Goal: Task Accomplishment & Management: Complete application form

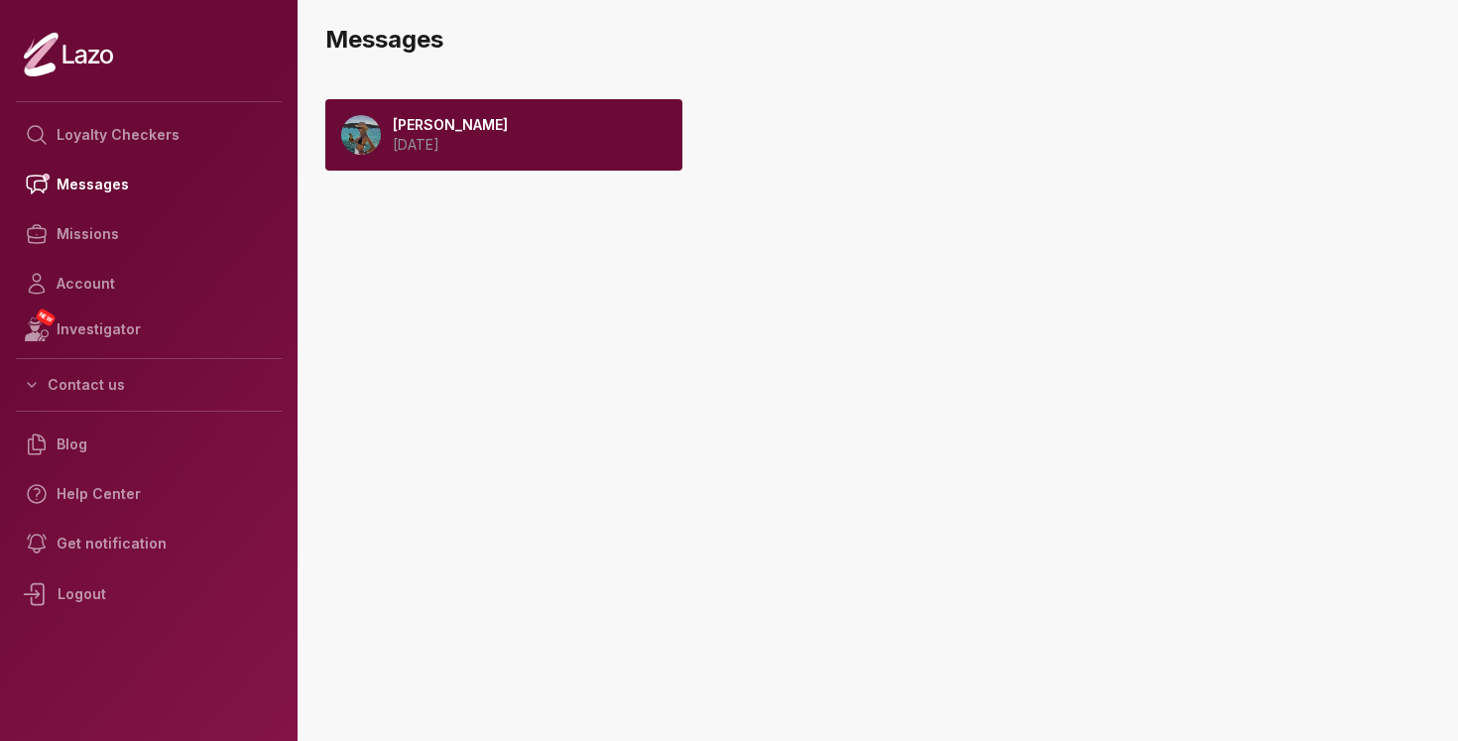
click at [594, 143] on div "[PERSON_NAME] [DATE]" at bounding box center [503, 134] width 357 height 71
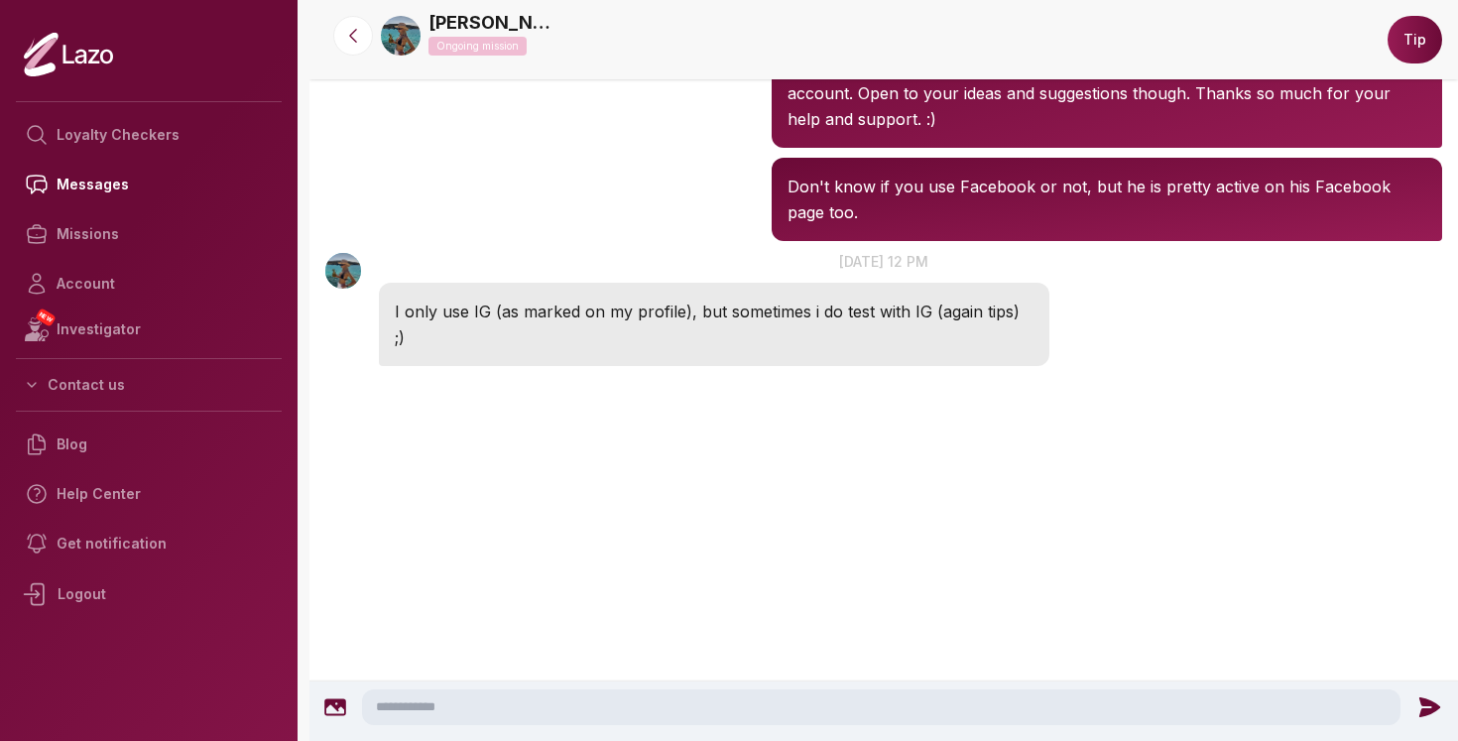
scroll to position [2042, 0]
click at [474, 709] on textarea at bounding box center [881, 707] width 1039 height 36
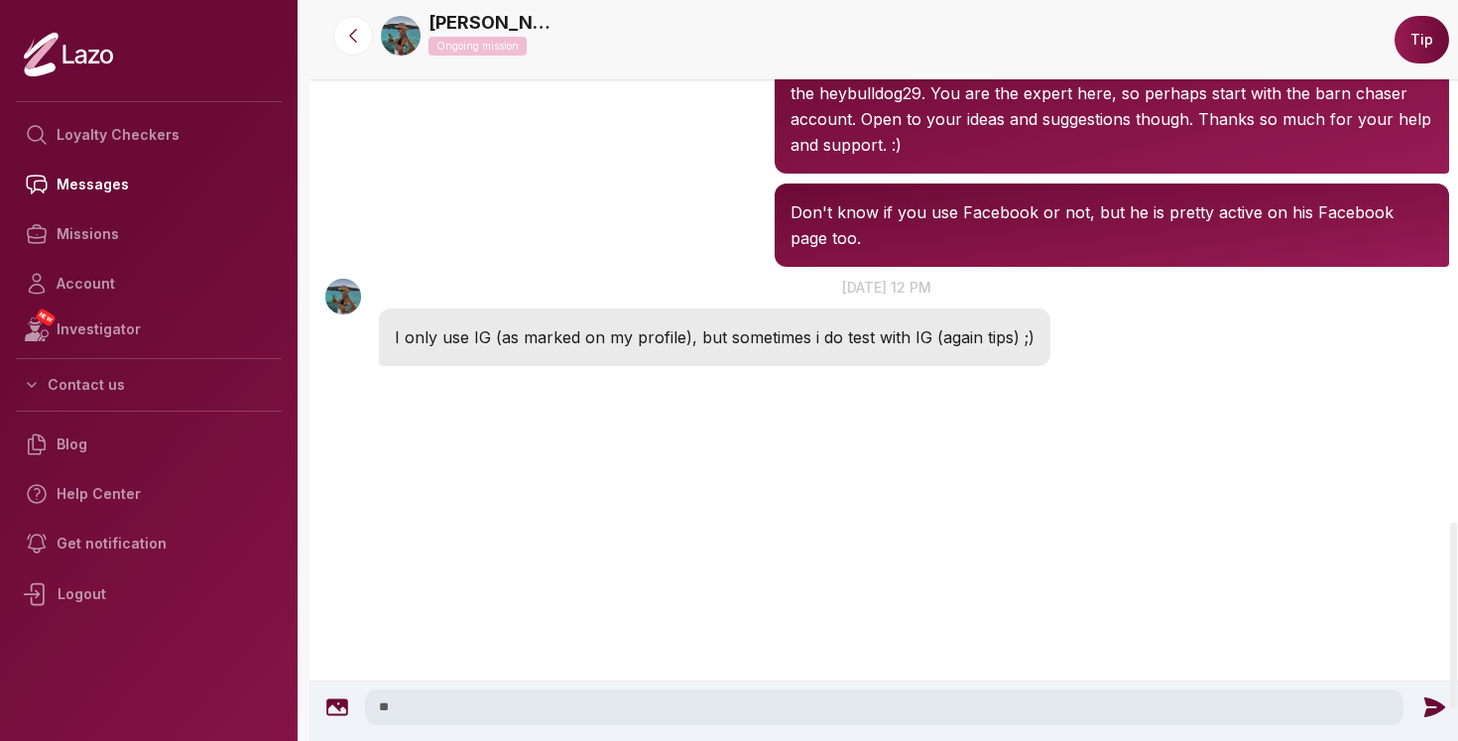
type textarea "*"
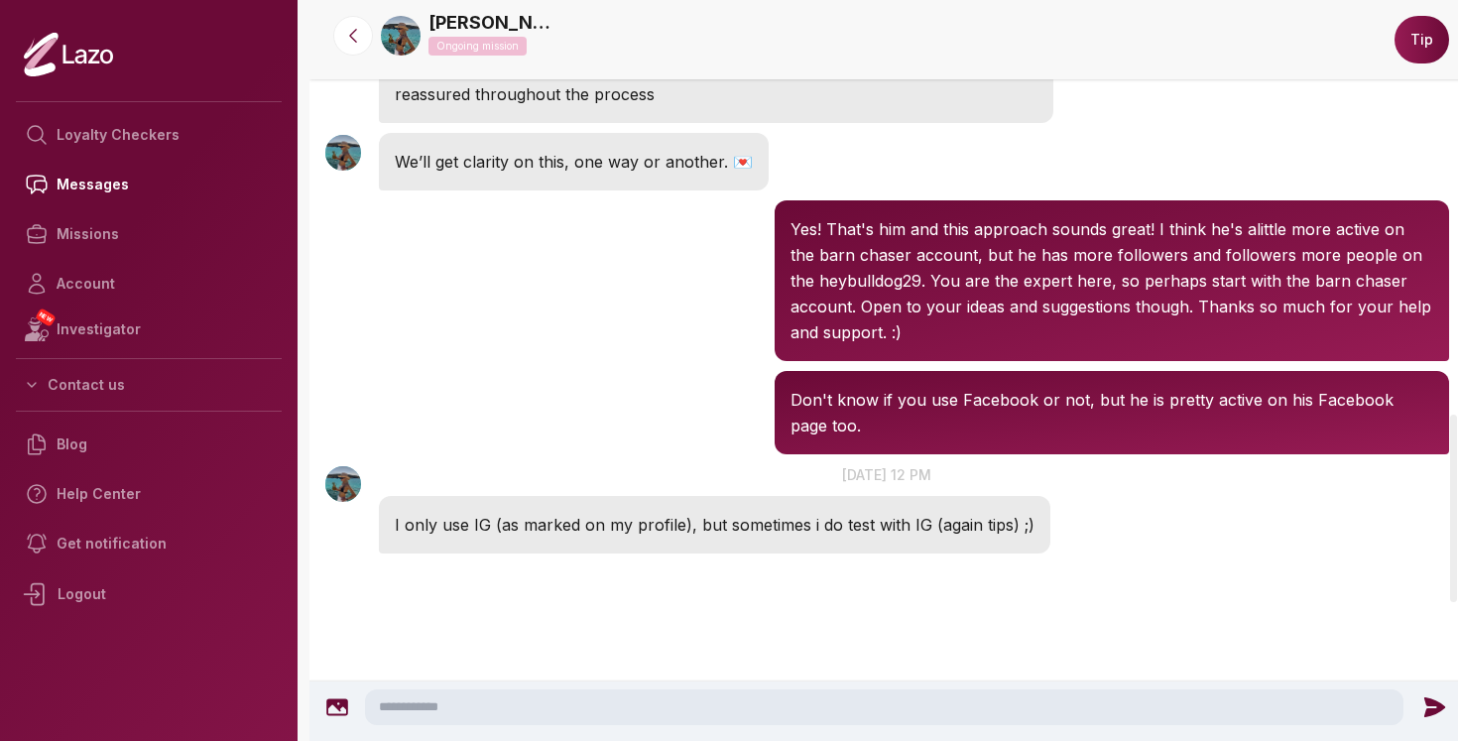
scroll to position [1638, 0]
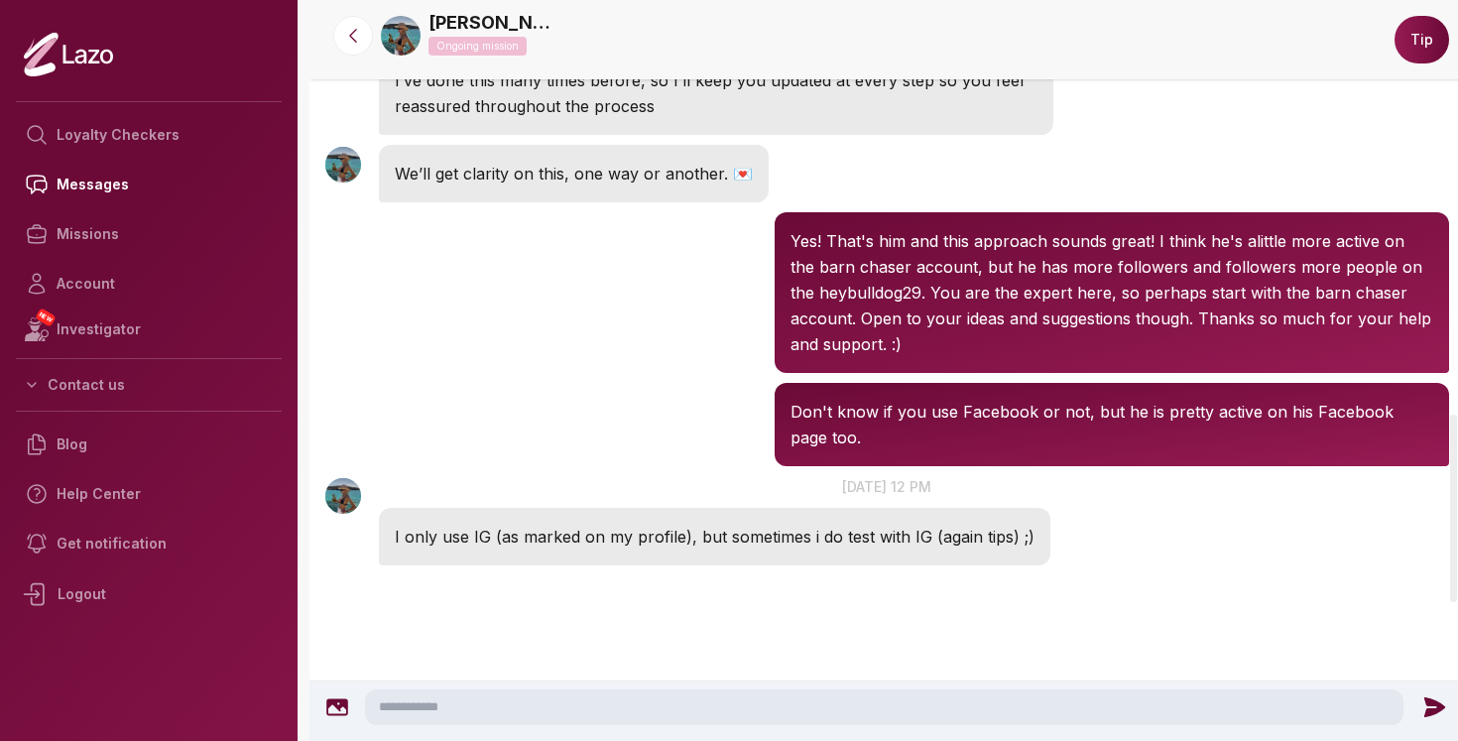
click at [406, 26] on img at bounding box center [401, 36] width 40 height 40
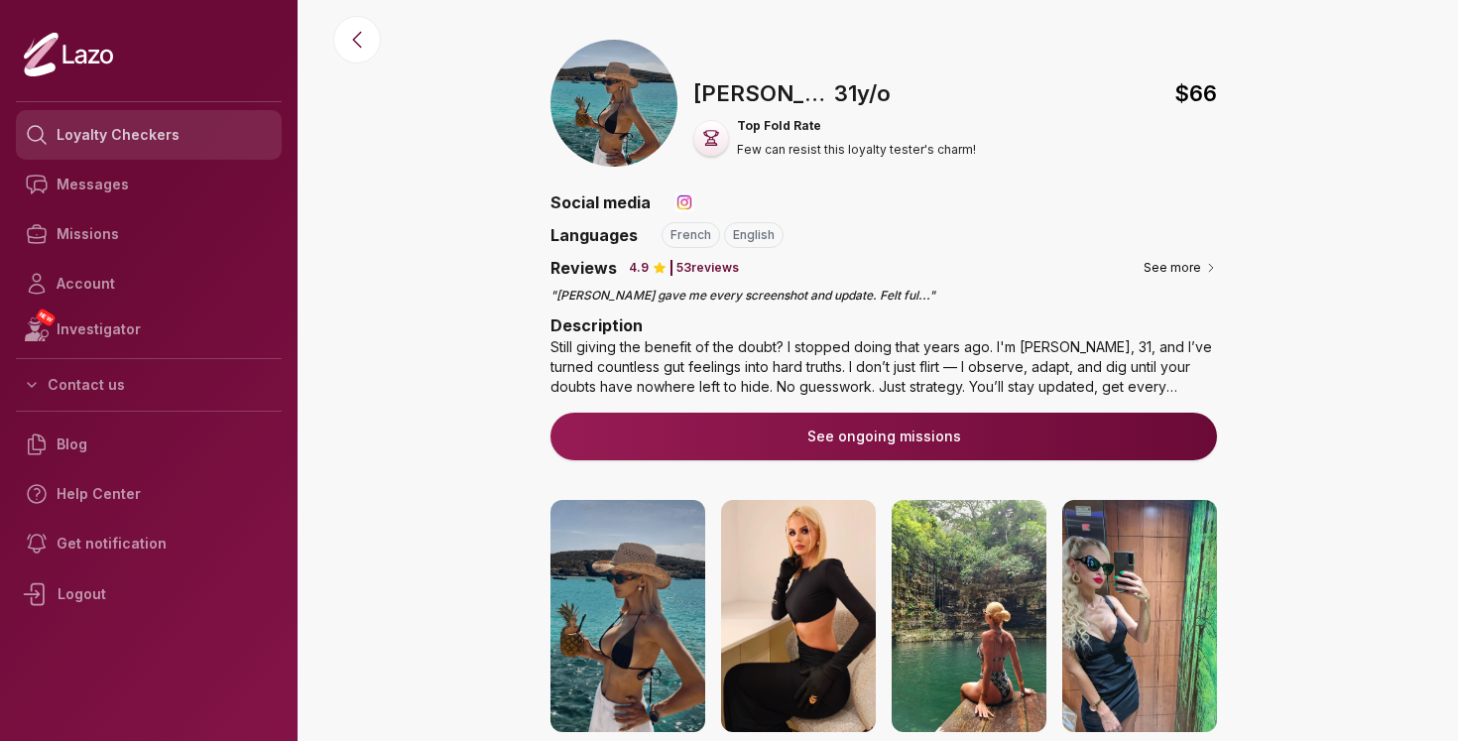
click at [104, 139] on link "Loyalty Checkers" at bounding box center [149, 135] width 266 height 50
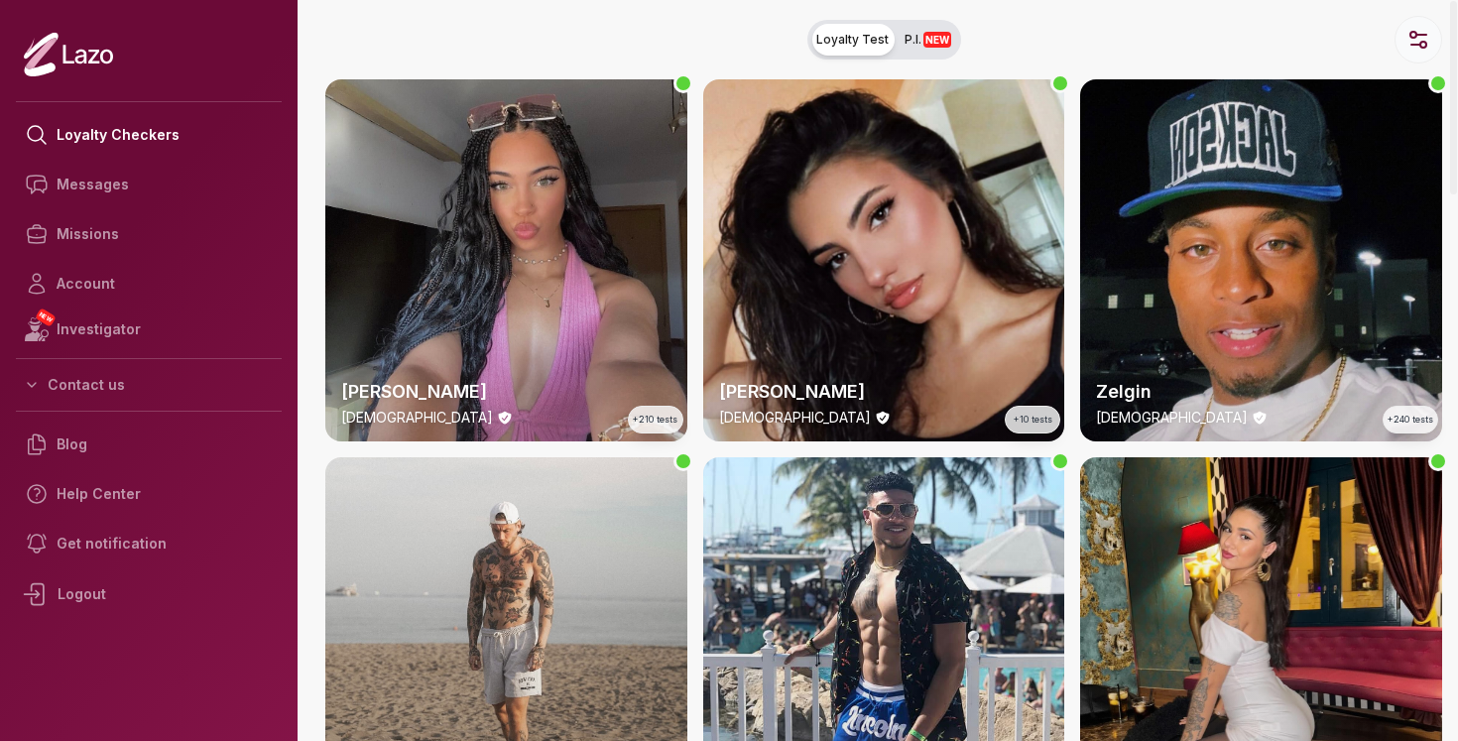
click at [1411, 48] on icon "button" at bounding box center [1419, 40] width 24 height 24
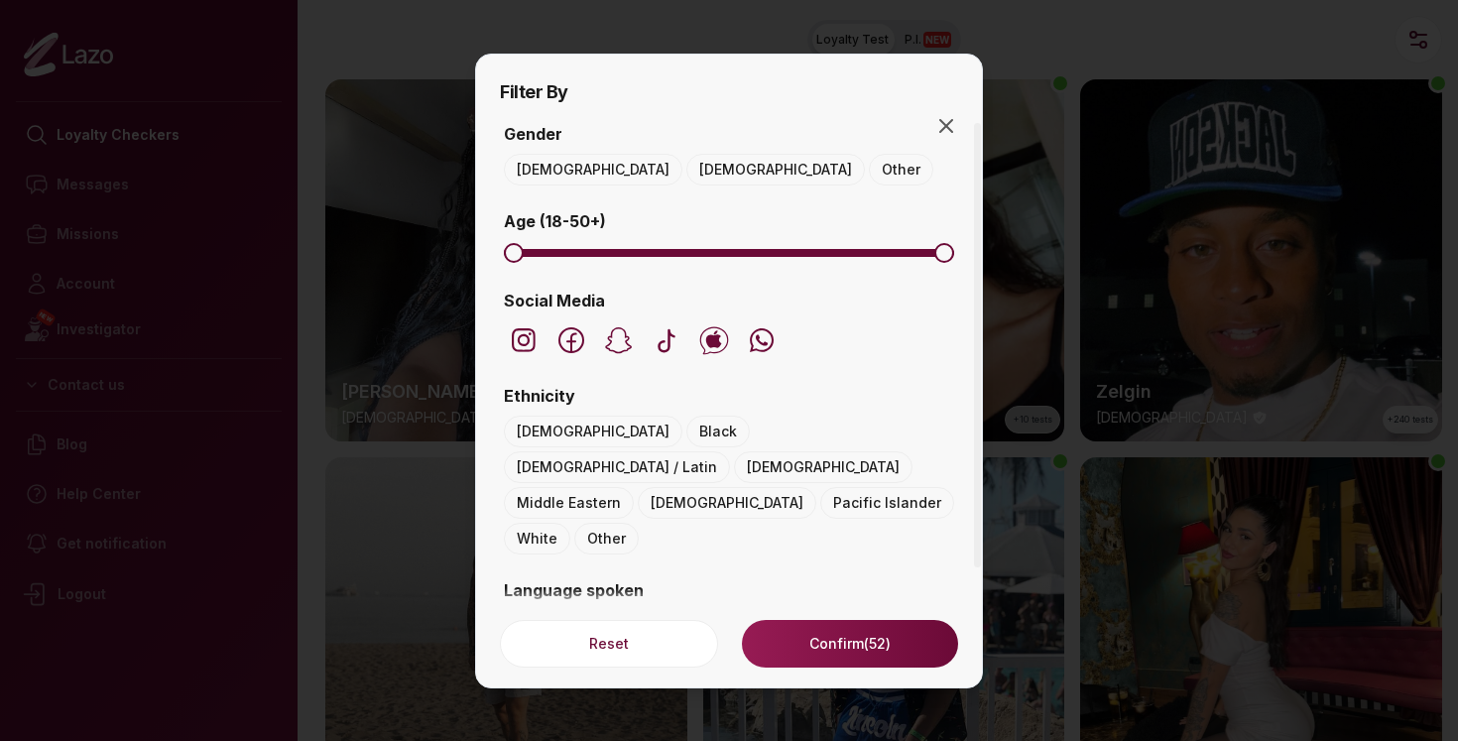
click at [686, 165] on button "[DEMOGRAPHIC_DATA]" at bounding box center [775, 170] width 179 height 32
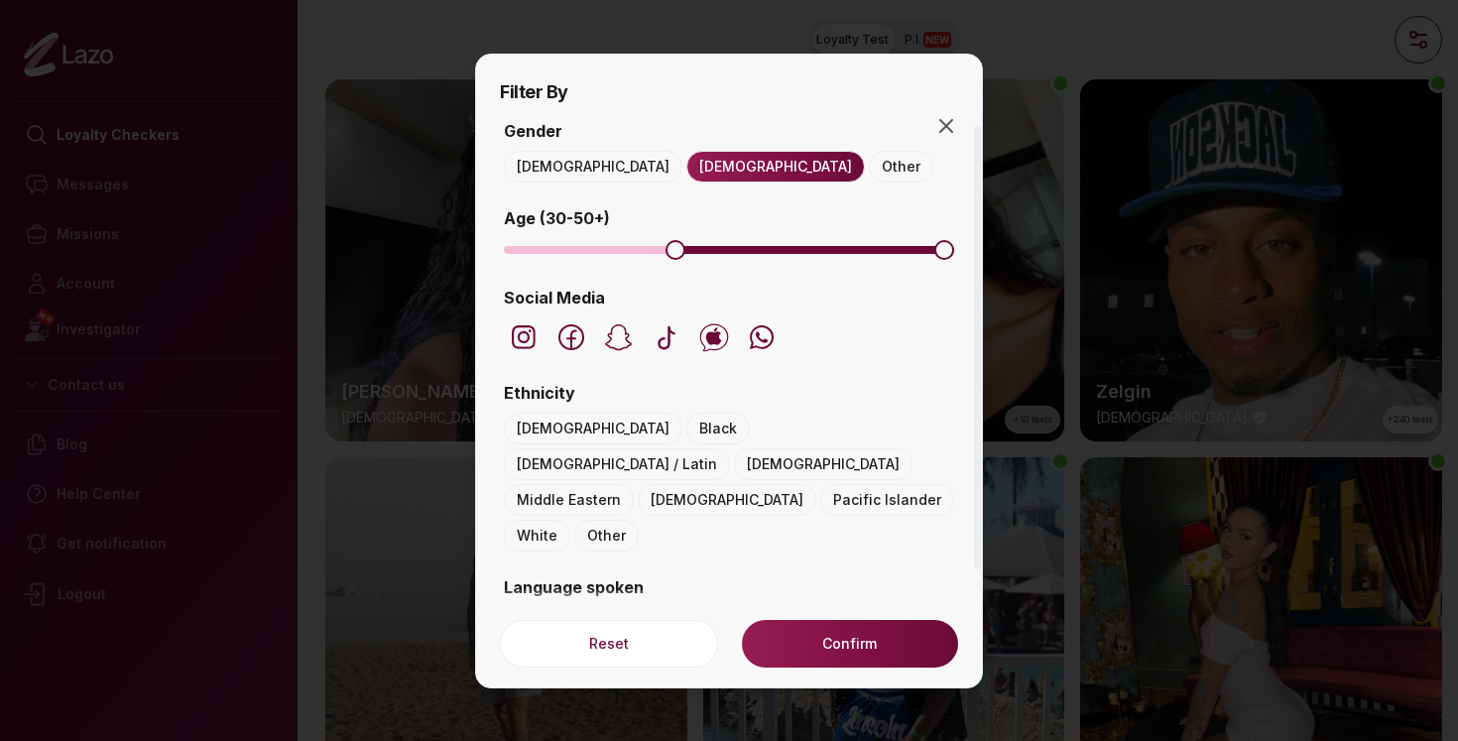
click at [668, 251] on span "Minimum" at bounding box center [676, 250] width 20 height 20
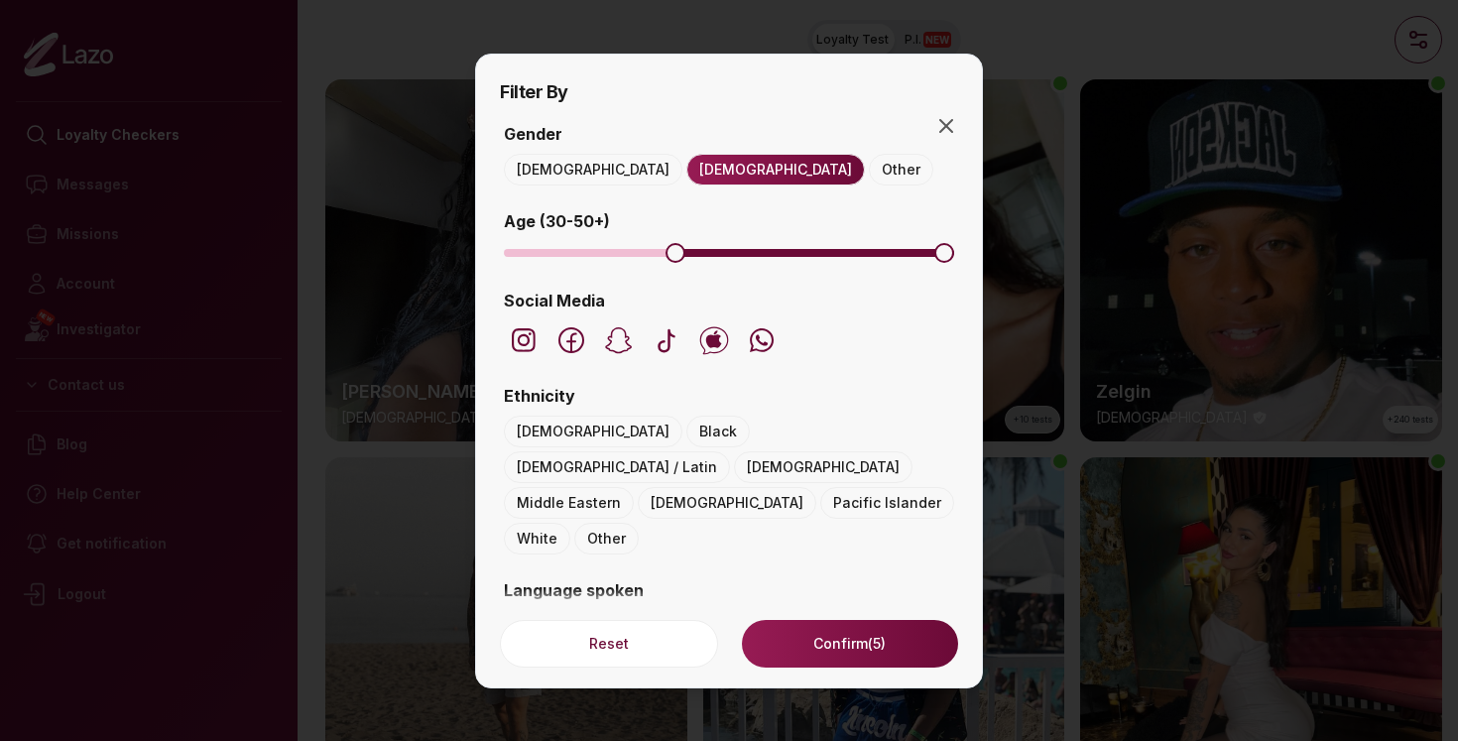
click at [808, 655] on button "Confirm (5)" at bounding box center [850, 644] width 216 height 48
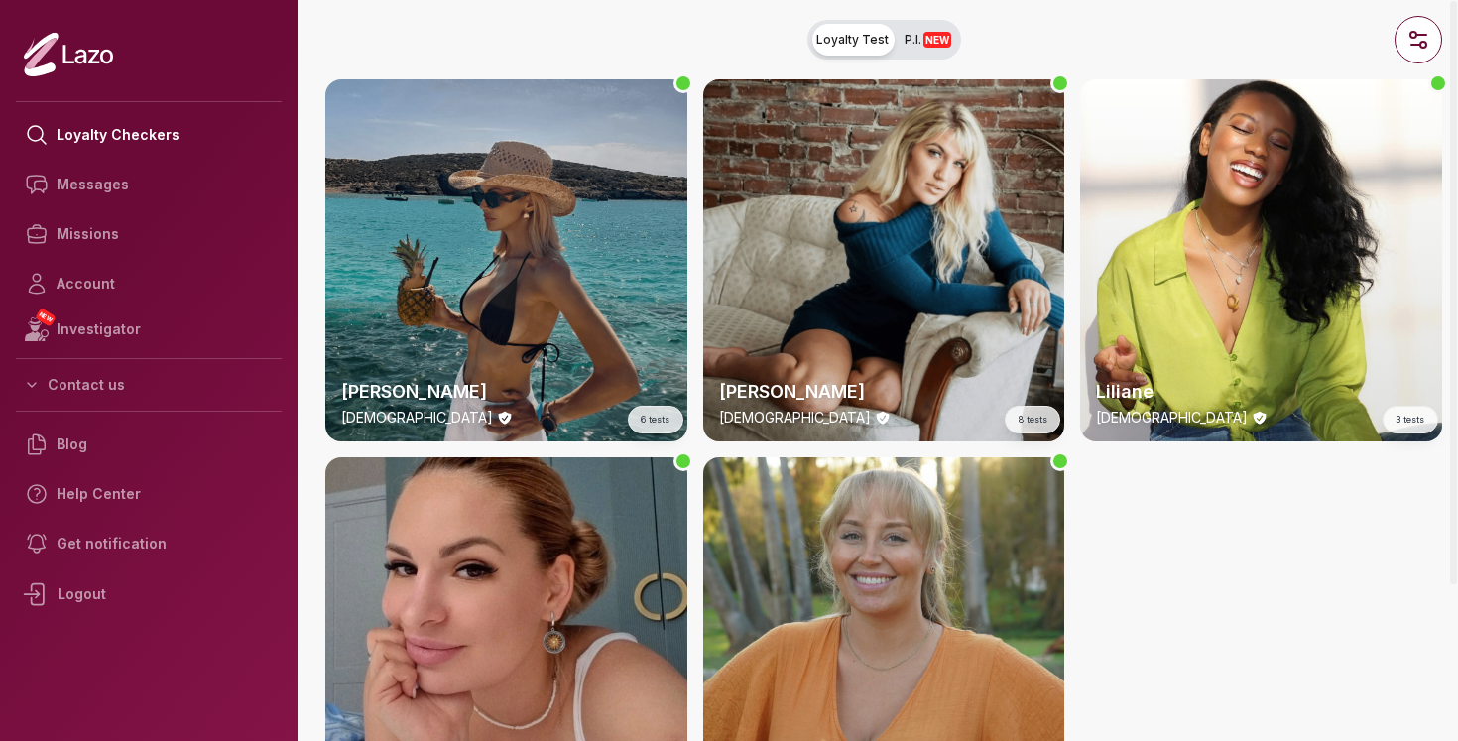
click at [839, 193] on div "[PERSON_NAME] [DEMOGRAPHIC_DATA] 8 tests" at bounding box center [884, 260] width 362 height 362
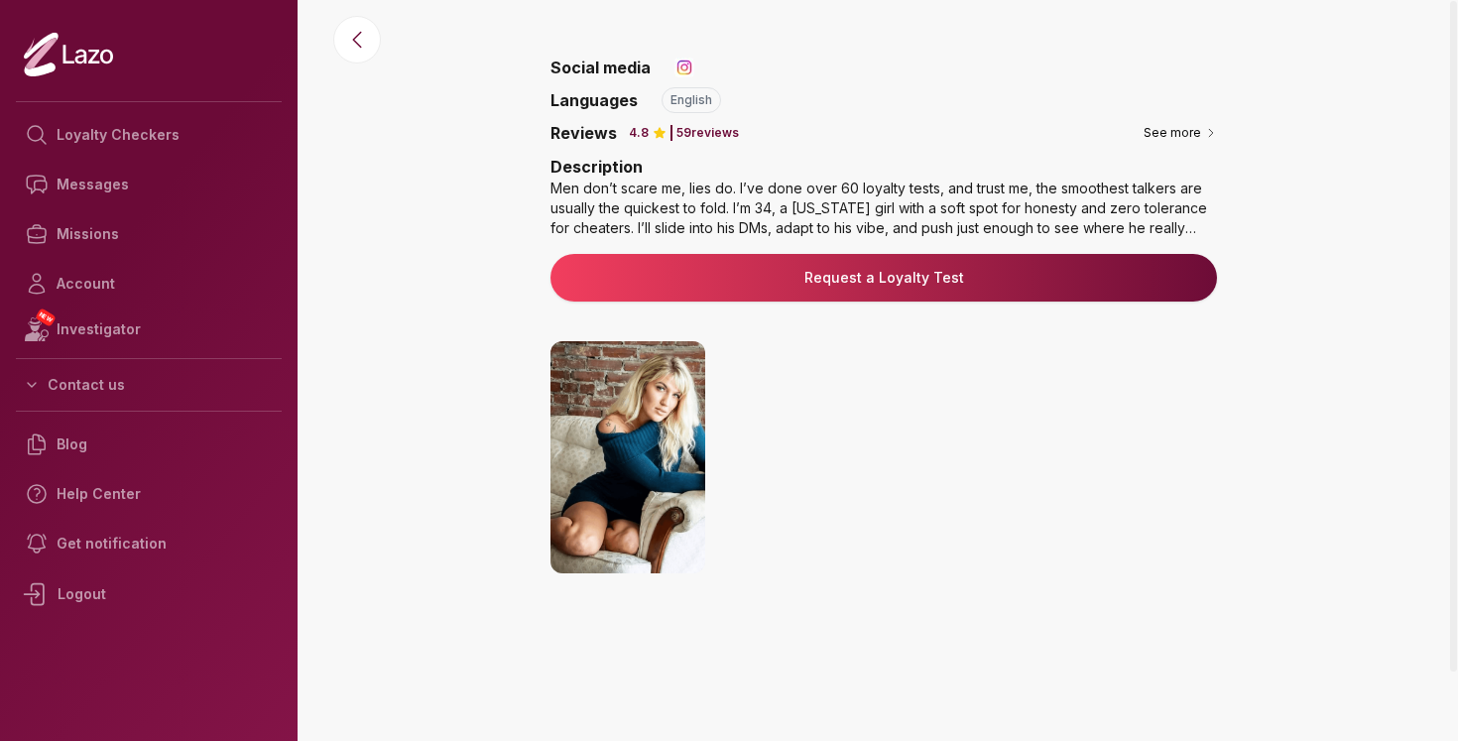
scroll to position [106, 0]
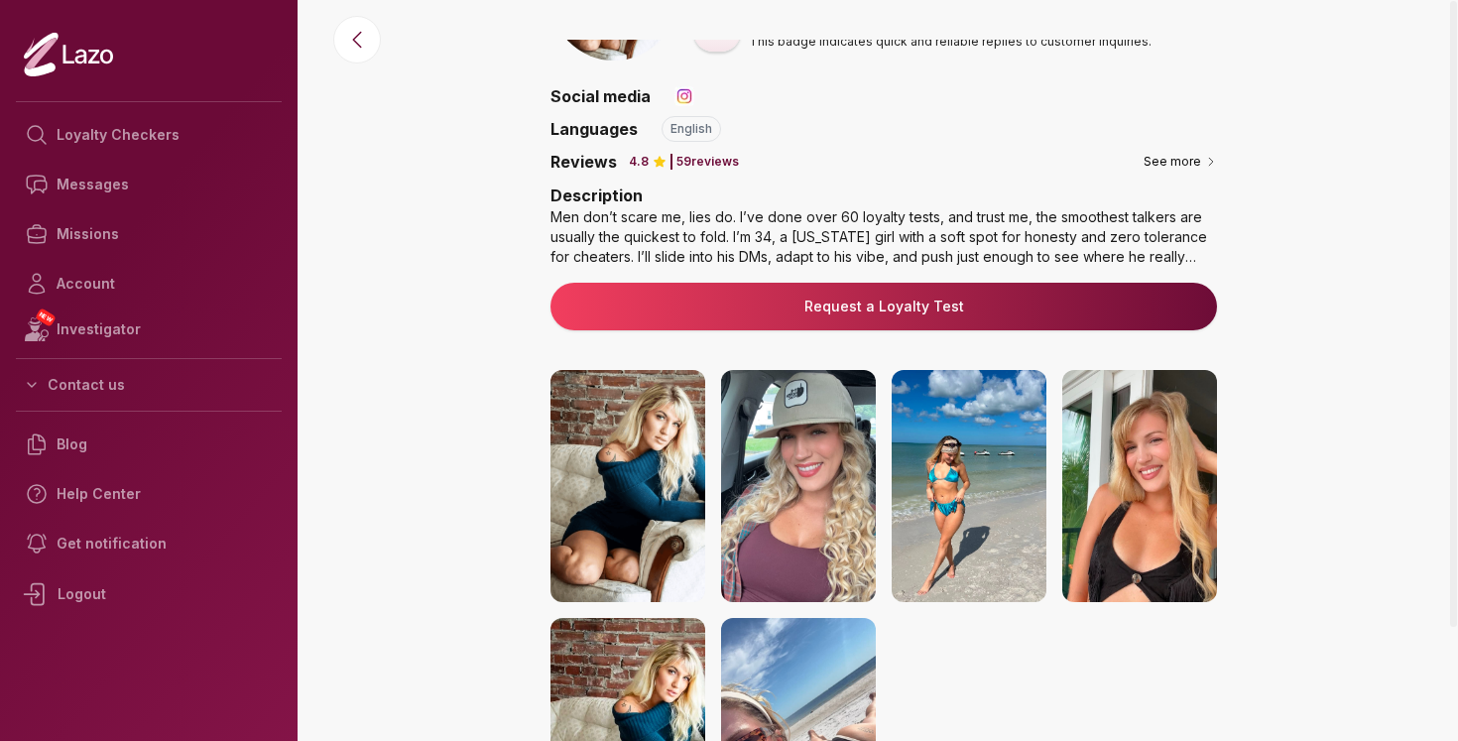
click at [878, 298] on link "Request a Loyalty Test" at bounding box center [883, 307] width 635 height 20
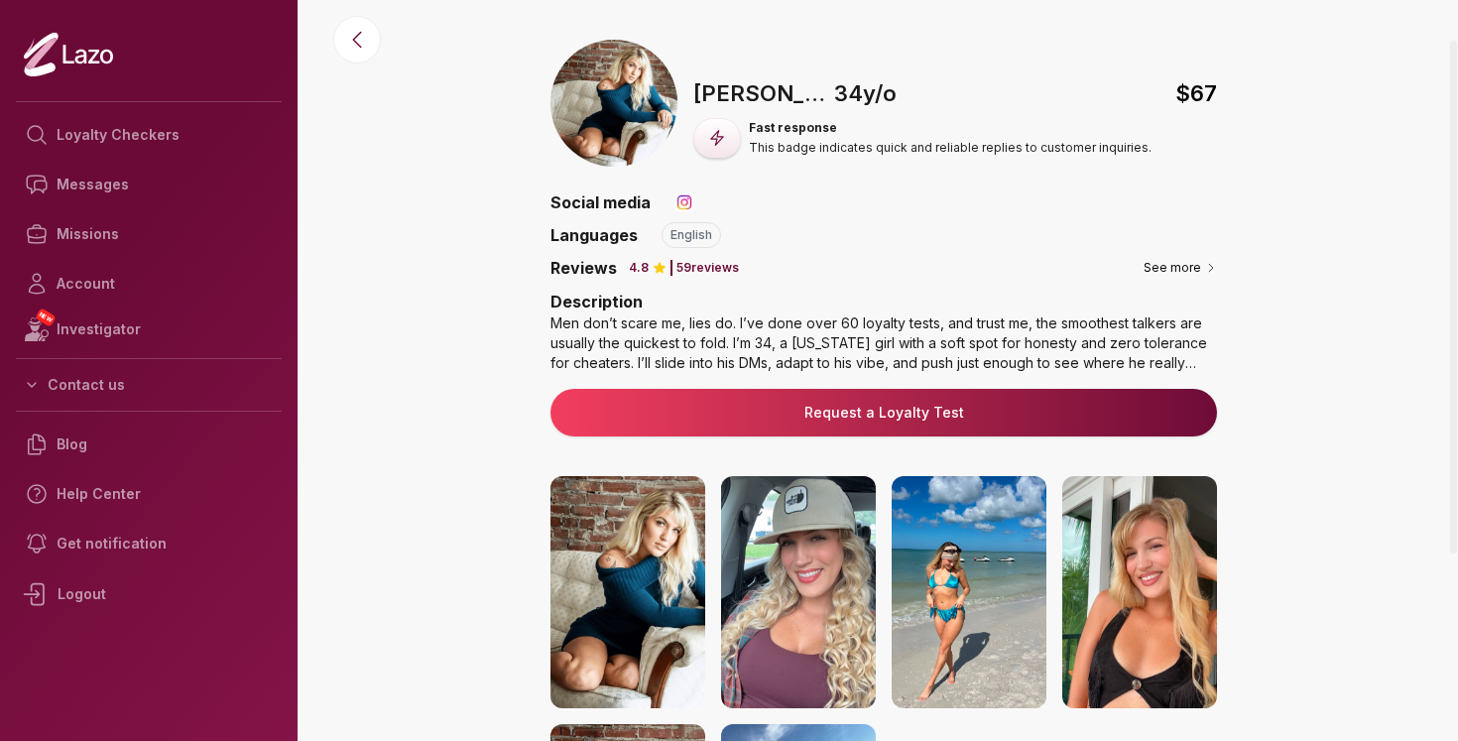
click at [1213, 363] on div "Men don’t scare me, lies do. I’ve done over 60 loyalty tests, and trust me, the…" at bounding box center [884, 343] width 667 height 60
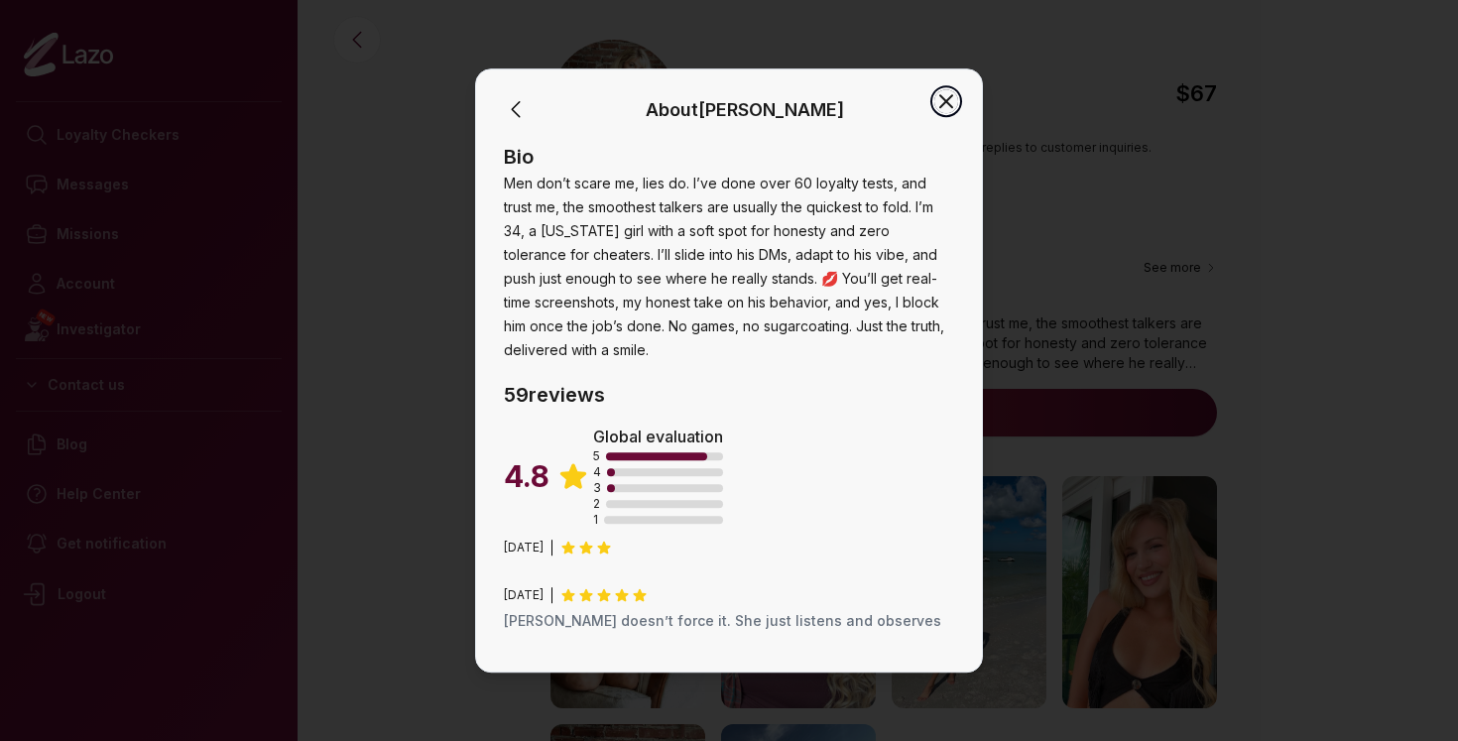
click at [944, 92] on icon "button" at bounding box center [946, 101] width 24 height 24
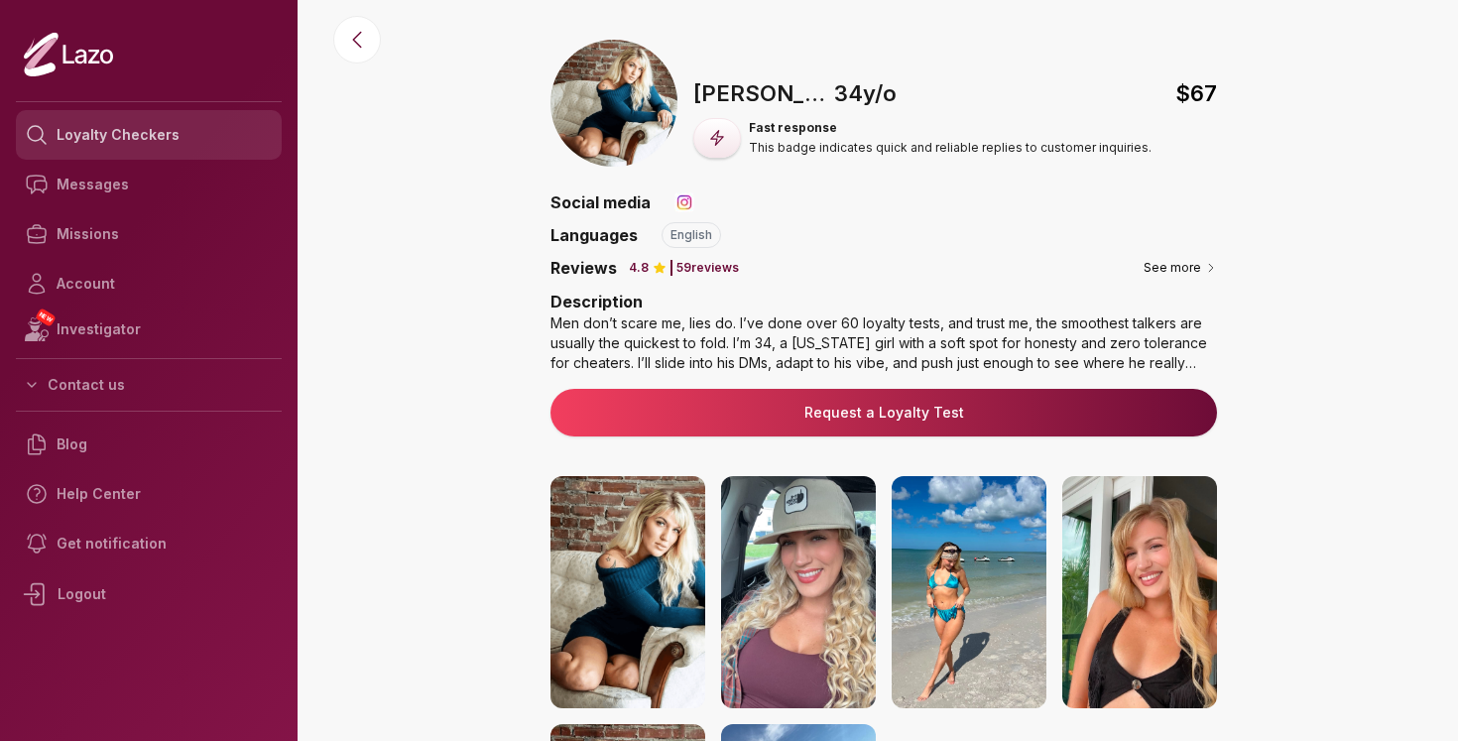
click at [105, 149] on link "Loyalty Checkers" at bounding box center [149, 135] width 266 height 50
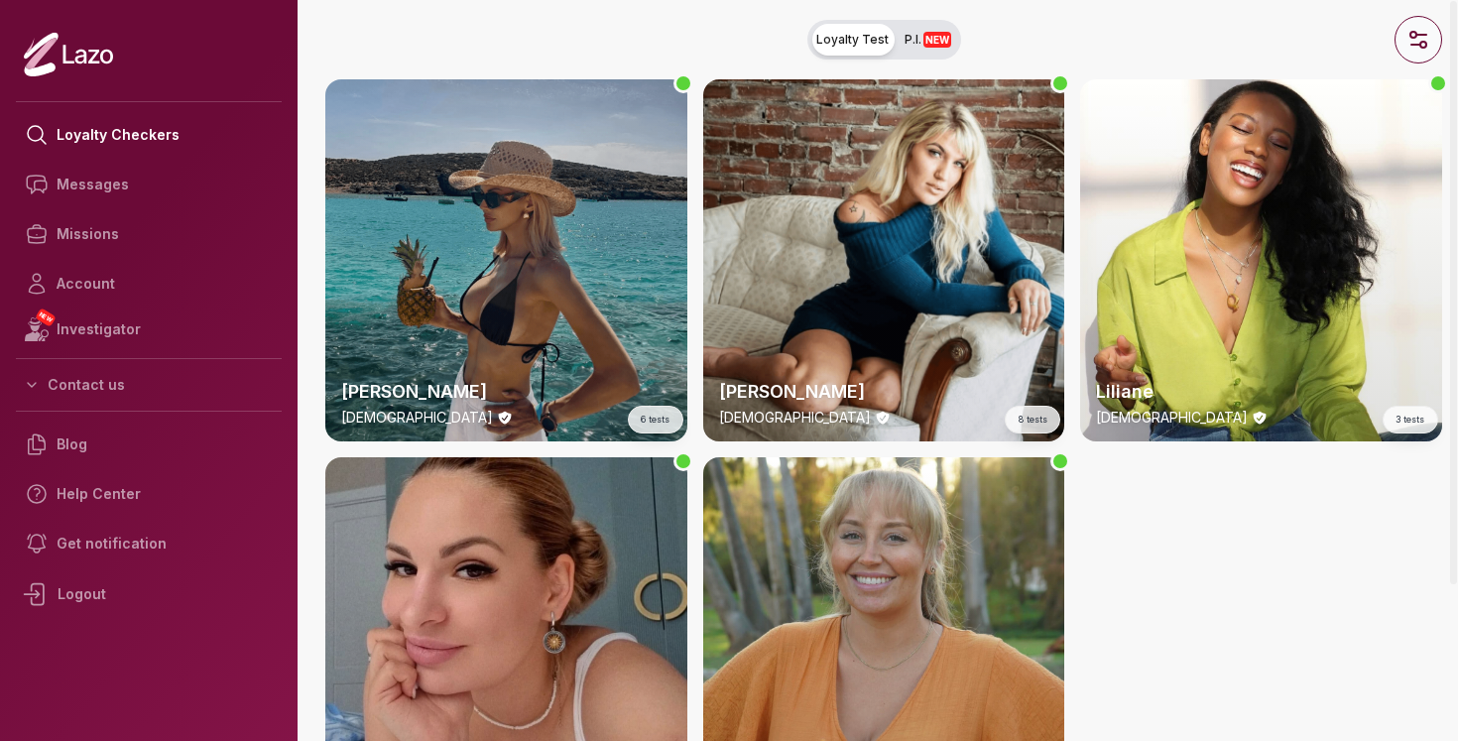
click at [1409, 56] on button "button" at bounding box center [1419, 40] width 48 height 48
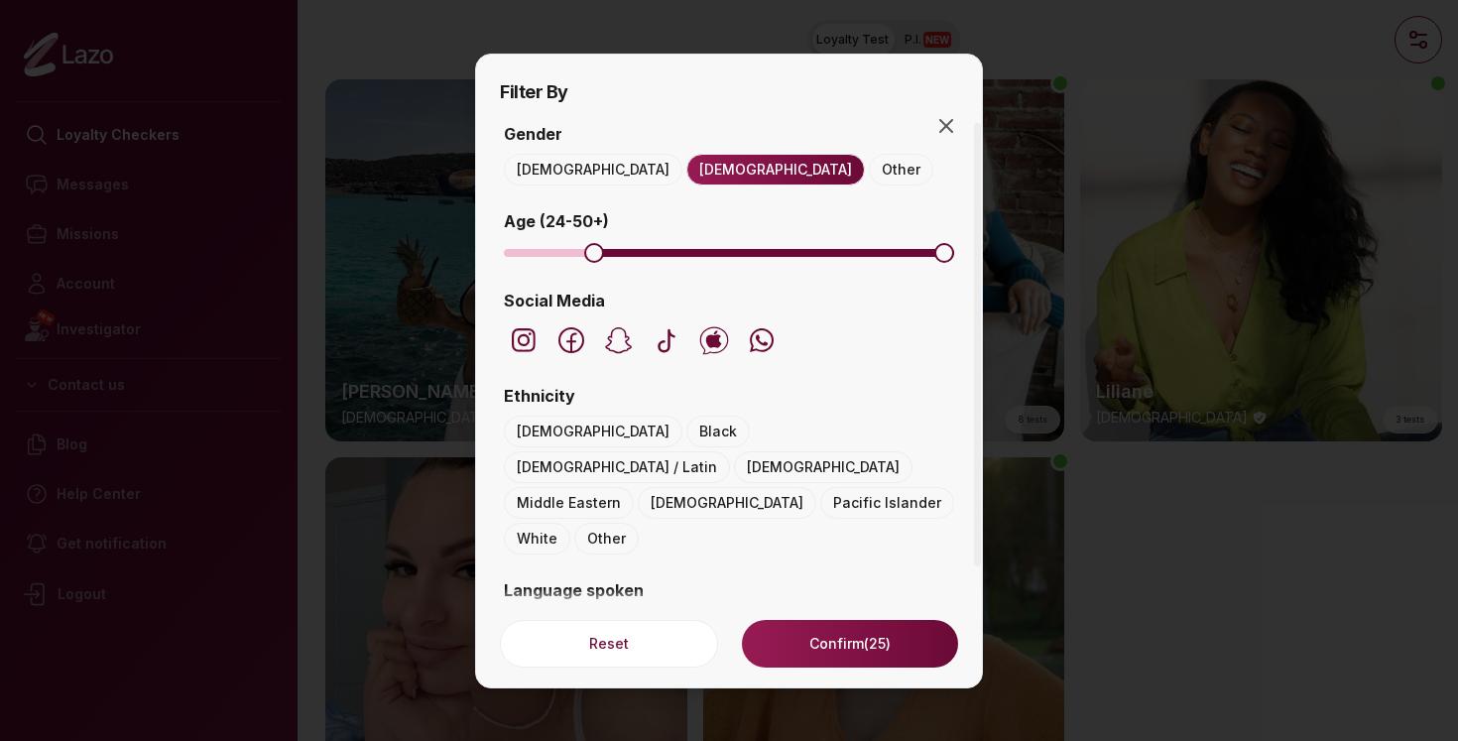
click at [593, 250] on span "Minimum" at bounding box center [594, 253] width 20 height 20
click at [856, 648] on button "Confirm (25)" at bounding box center [850, 644] width 216 height 48
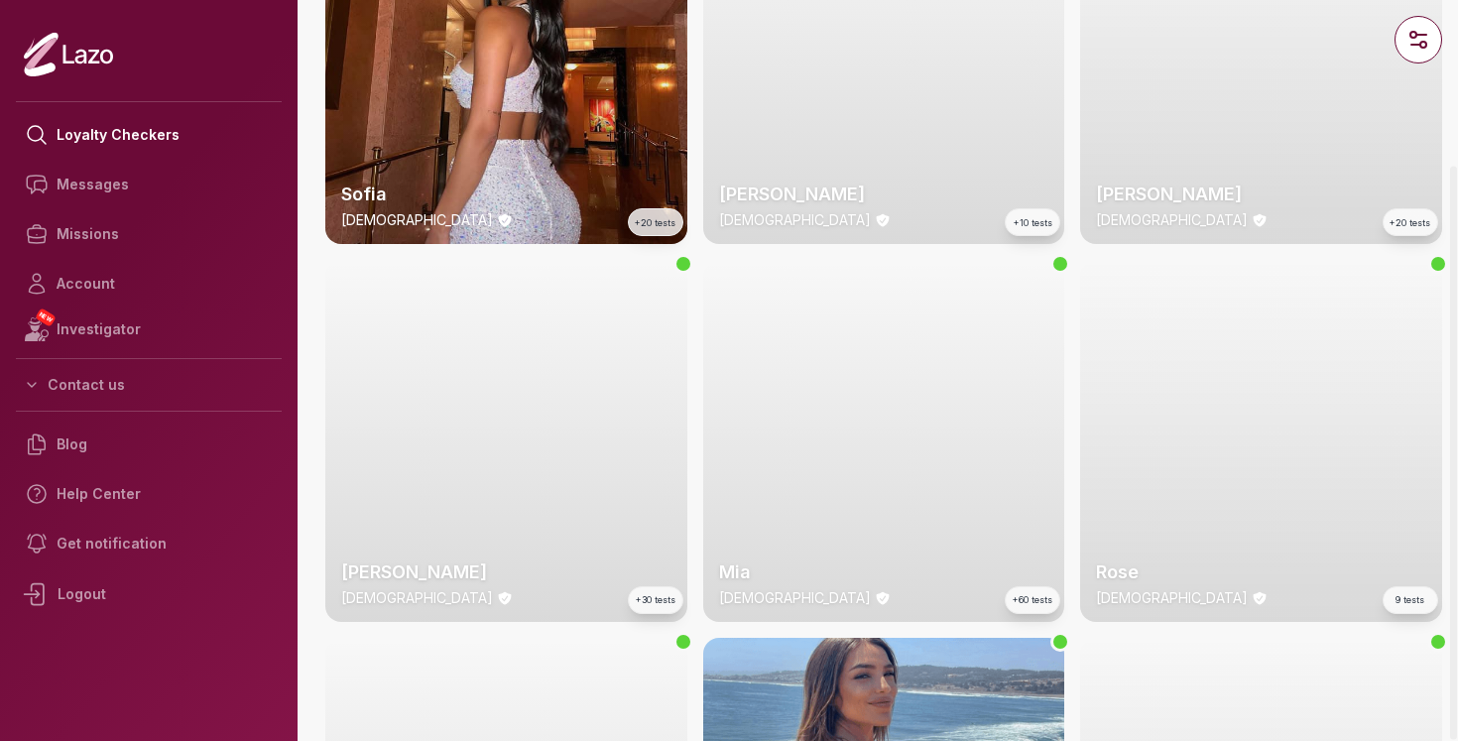
scroll to position [479, 0]
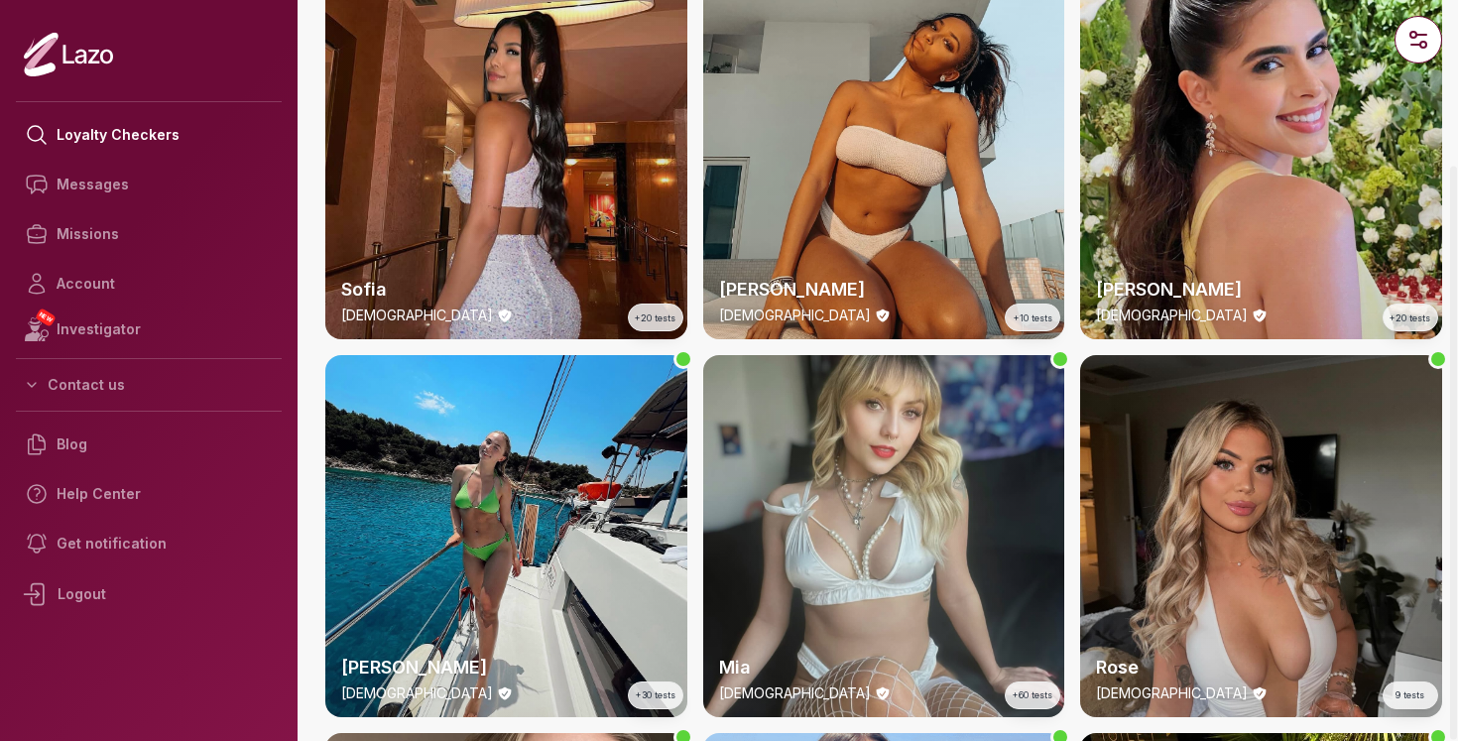
click at [541, 155] on div "Sofia [DEMOGRAPHIC_DATA] +20 tests" at bounding box center [506, 159] width 362 height 362
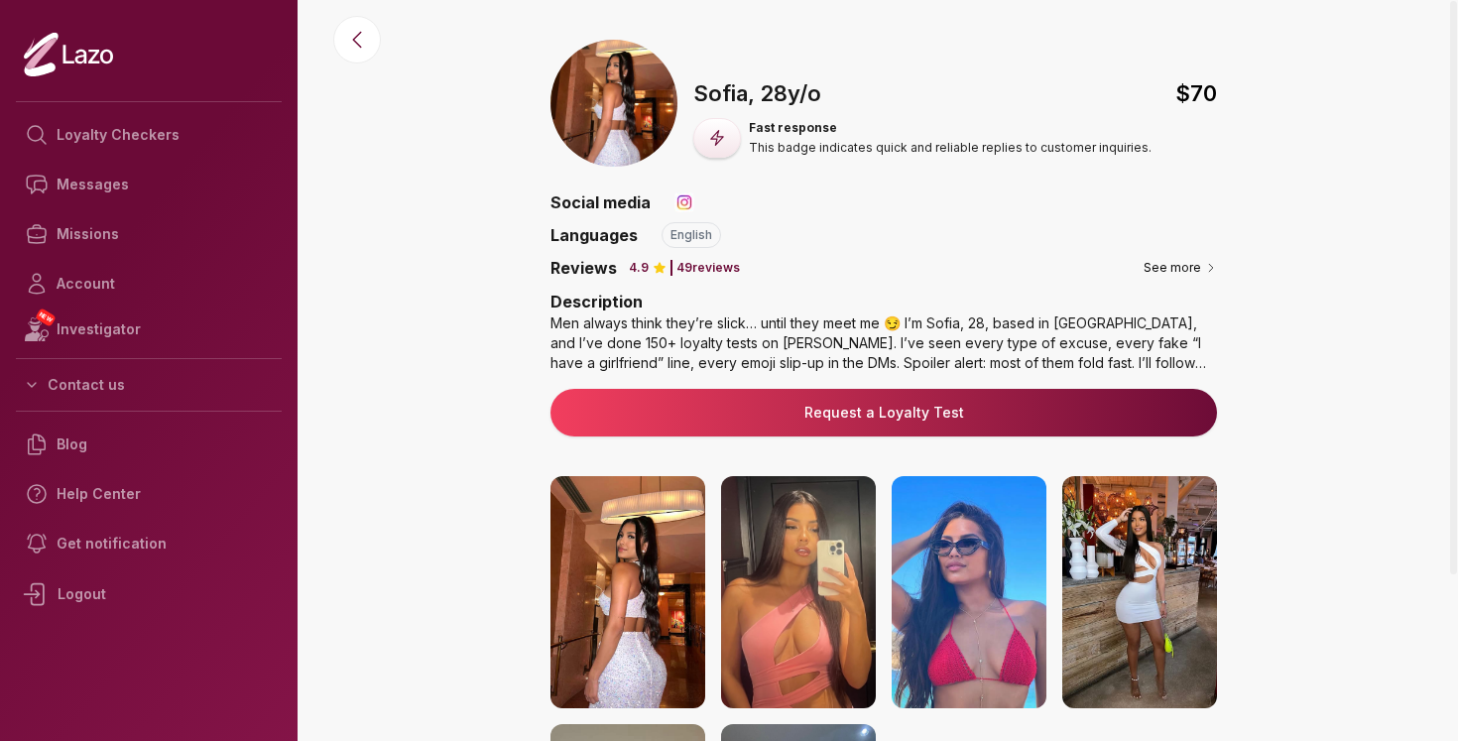
click at [857, 418] on link "Request a Loyalty Test" at bounding box center [883, 413] width 635 height 20
click at [1209, 366] on div "Men always think they’re slick… until they meet me 😏 I’m Sofia, 28, based in [G…" at bounding box center [884, 343] width 667 height 60
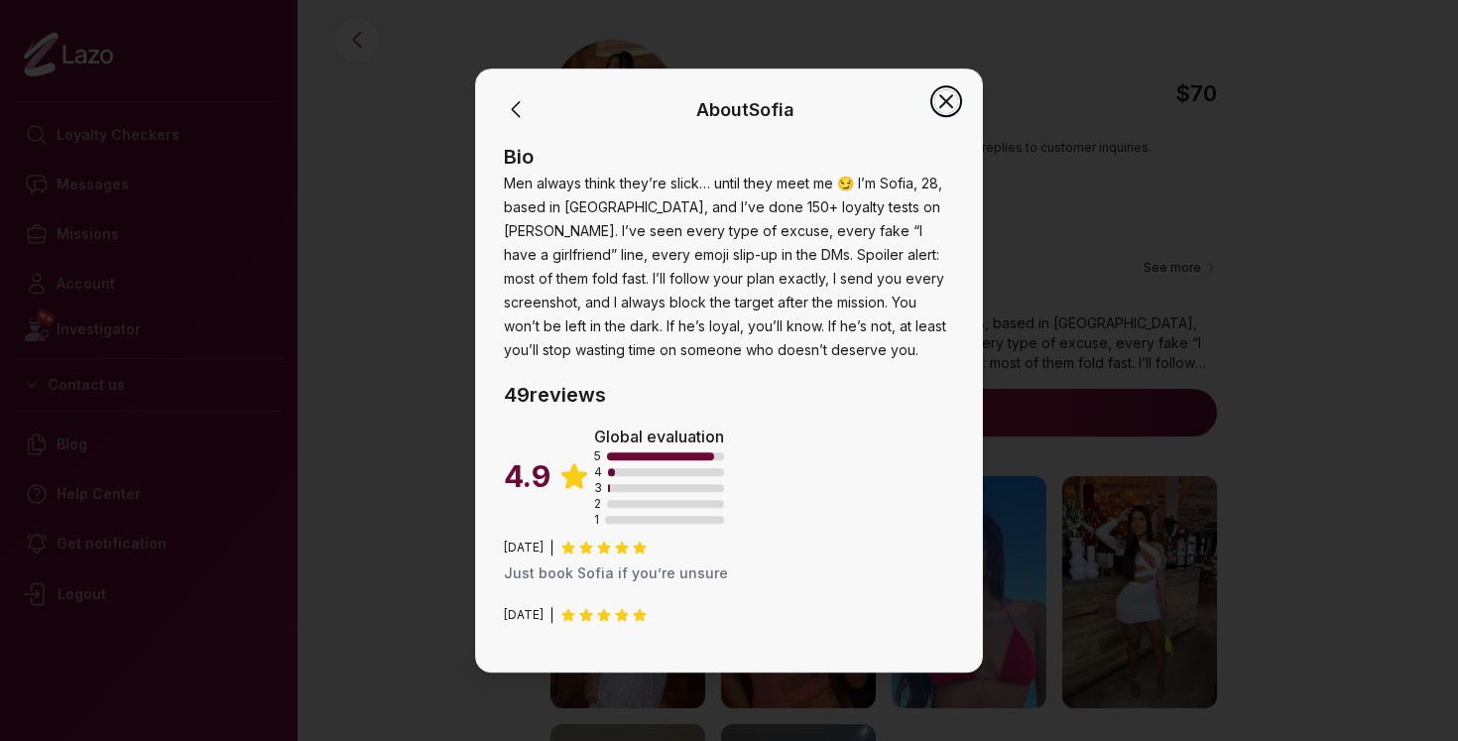
click at [951, 105] on icon "button" at bounding box center [946, 101] width 12 height 12
